Goal: Find specific page/section: Find specific page/section

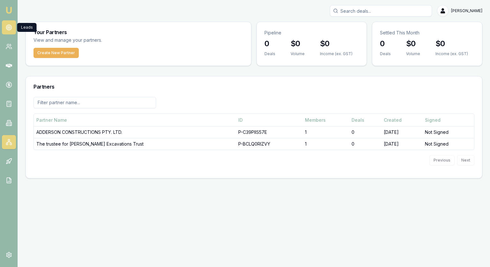
drag, startPoint x: 0, startPoint y: 0, endPoint x: 10, endPoint y: 26, distance: 28.2
click at [10, 26] on circle at bounding box center [8, 27] width 3 height 3
click at [10, 29] on icon at bounding box center [9, 27] width 6 height 6
click at [5, 11] on img at bounding box center [9, 10] width 8 height 8
click at [5, 25] on link at bounding box center [9, 27] width 14 height 14
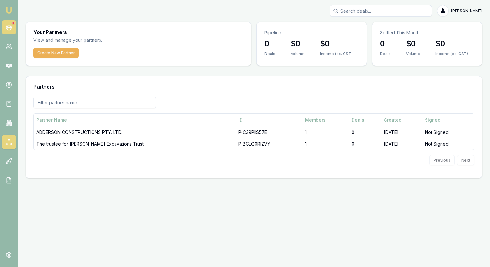
click at [8, 32] on link at bounding box center [9, 27] width 14 height 14
